Goal: Answer question/provide support

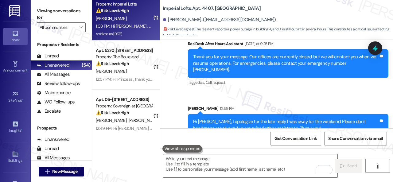
scroll to position [8958, 0]
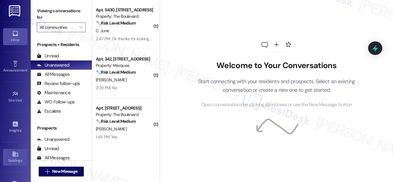
click at [9, 152] on link "Buildings" at bounding box center [15, 157] width 25 height 17
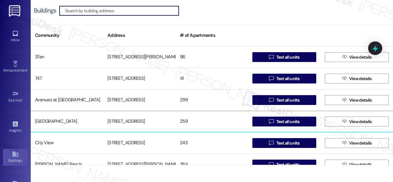
click at [52, 119] on div "[GEOGRAPHIC_DATA]" at bounding box center [67, 122] width 73 height 12
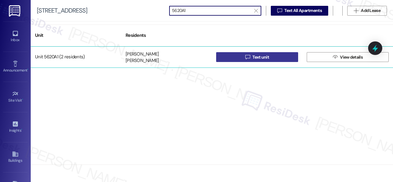
type input "5620A1"
click at [233, 60] on button " Text unit" at bounding box center [257, 57] width 82 height 10
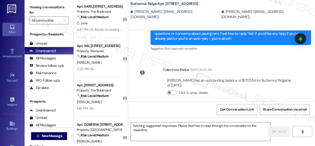
scroll to position [908, 0]
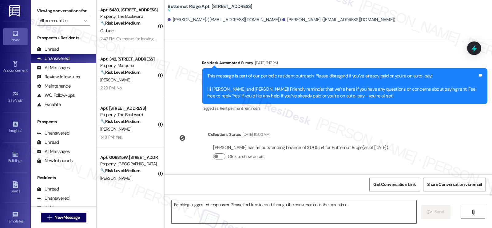
click at [393, 101] on div "This message is part of our periodic resident outreach. Please disregard if you…" at bounding box center [344, 86] width 285 height 36
click at [393, 134] on div "Survey, sent via SMS Residesk Automated Survey [DATE] 12:39 PM Hi [PERSON_NAME]…" at bounding box center [327, 107] width 327 height 134
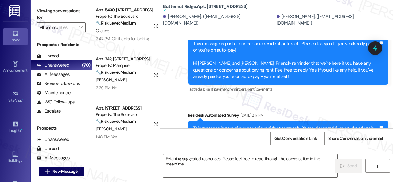
scroll to position [928, 0]
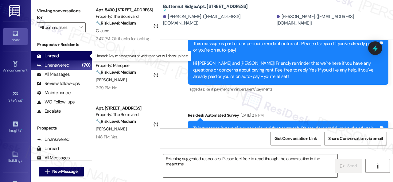
click at [52, 55] on div "Unread" at bounding box center [48, 56] width 22 height 6
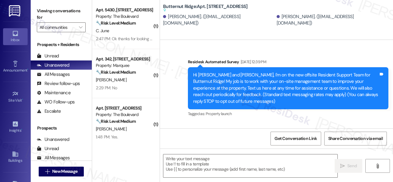
type textarea "Fetching suggested responses. Please feel free to read through the conversation…"
